Goal: Task Accomplishment & Management: Use online tool/utility

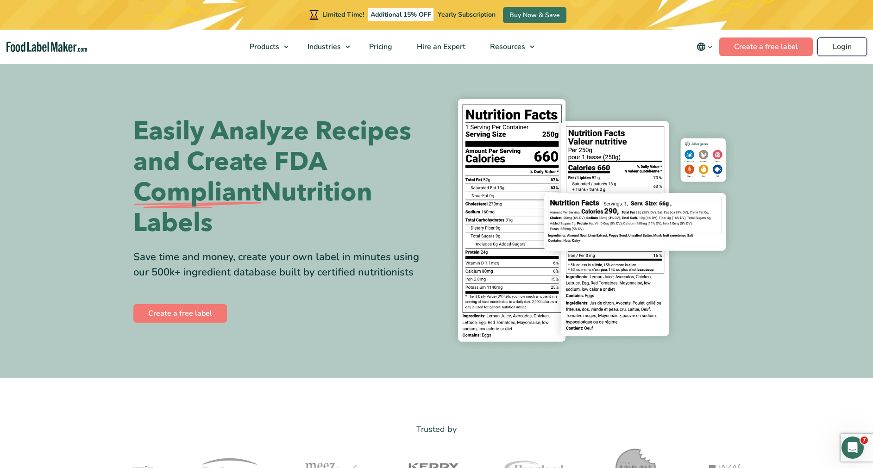
click at [847, 49] on link "Login" at bounding box center [842, 46] width 50 height 19
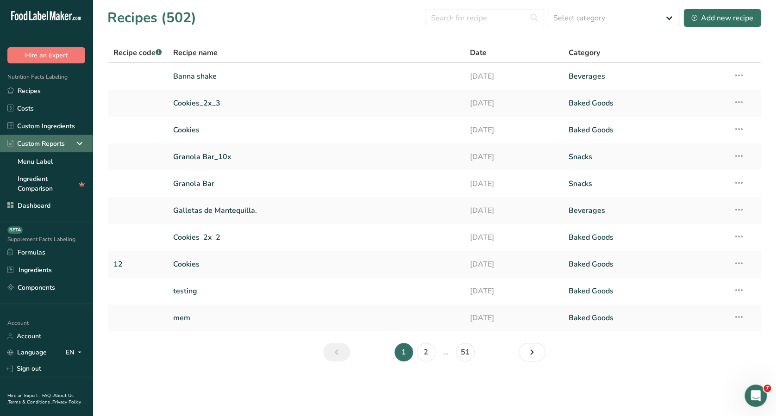
click at [74, 146] on icon at bounding box center [79, 143] width 11 height 17
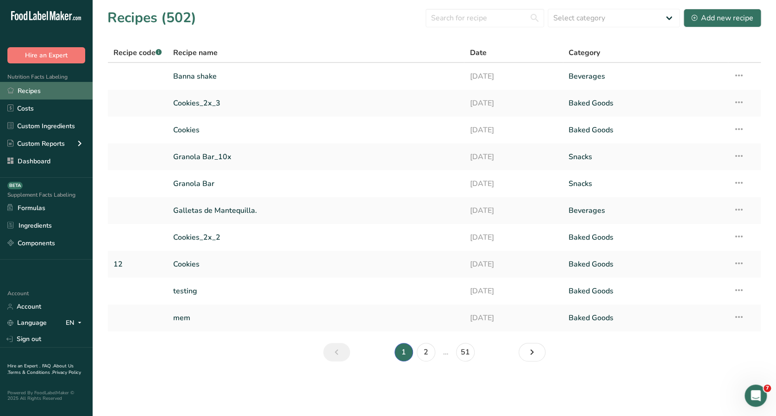
click at [38, 94] on link "Recipes" at bounding box center [46, 91] width 93 height 18
click at [61, 89] on link "Recipes" at bounding box center [46, 91] width 93 height 18
click at [37, 93] on link "Recipes" at bounding box center [46, 91] width 93 height 18
click at [17, 98] on link "Recipes" at bounding box center [46, 91] width 93 height 18
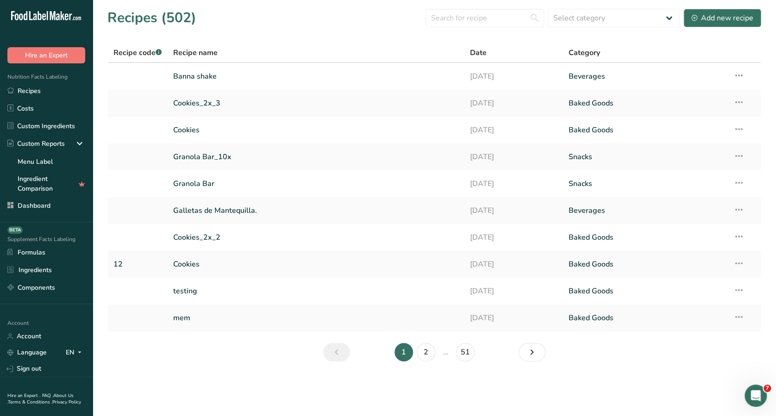
click at [52, 80] on span "Nutrition Facts Labeling" at bounding box center [34, 76] width 68 height 7
click at [174, 75] on link "Banna shake" at bounding box center [316, 76] width 286 height 19
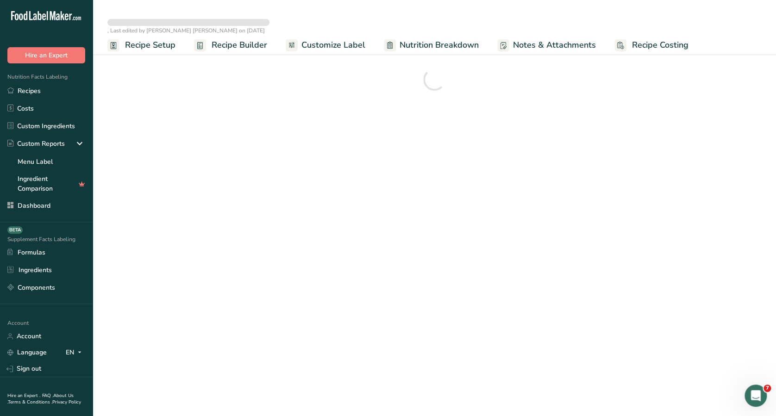
click at [326, 48] on span "Customize Label" at bounding box center [333, 45] width 64 height 12
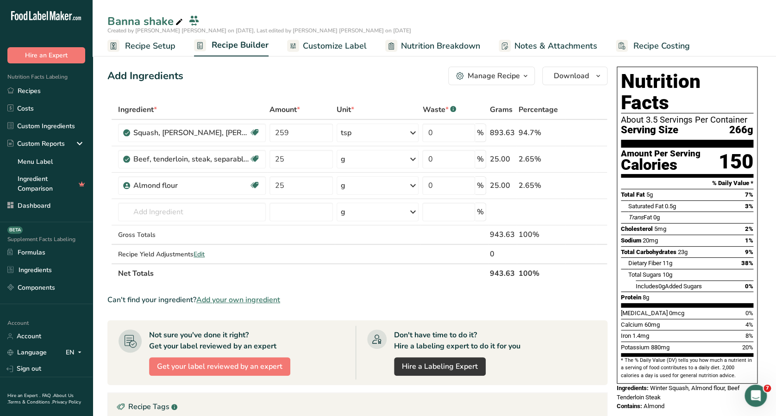
click at [344, 40] on span "Customize Label" at bounding box center [335, 46] width 64 height 12
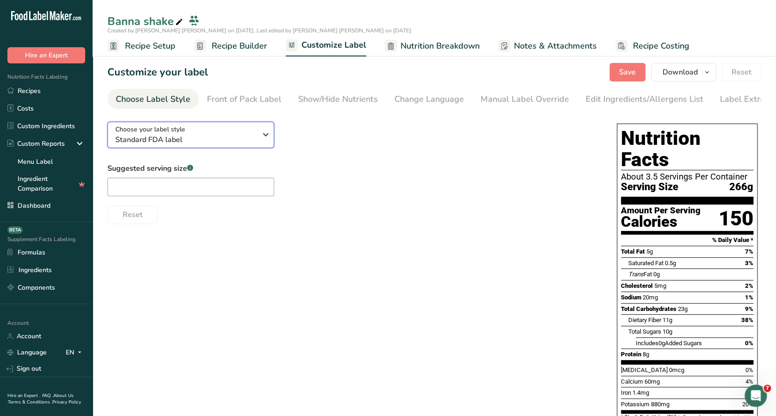
click at [263, 140] on icon "button" at bounding box center [265, 134] width 11 height 17
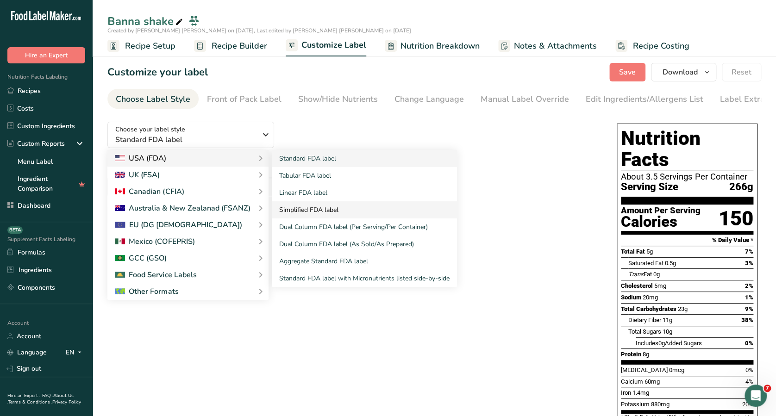
click at [308, 206] on link "Simplified FDA label" at bounding box center [364, 209] width 185 height 17
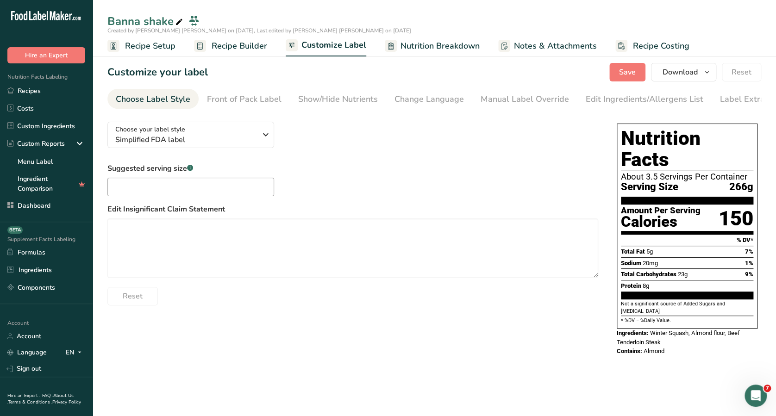
click at [461, 164] on div "Suggested serving size .a-a{fill:#347362;}.b-a{fill:#fff;} Edit Insignificant C…" at bounding box center [352, 234] width 491 height 143
click at [267, 135] on icon "button" at bounding box center [265, 134] width 11 height 17
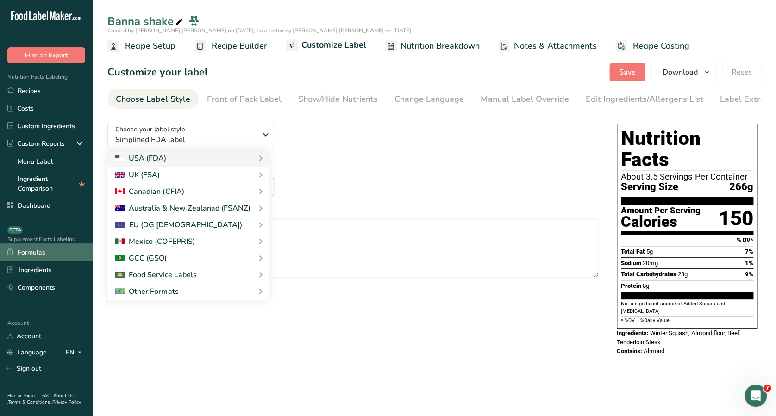
click at [24, 256] on link "Formulas" at bounding box center [46, 253] width 93 height 18
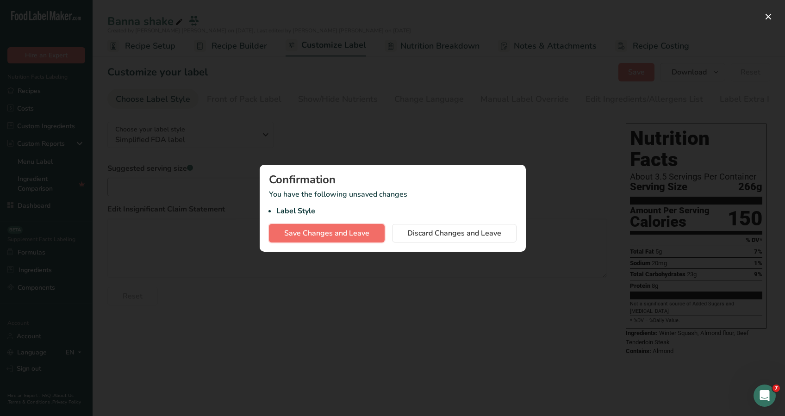
click at [328, 228] on span "Save Changes and Leave" at bounding box center [326, 233] width 85 height 11
